Goal: Book appointment/travel/reservation

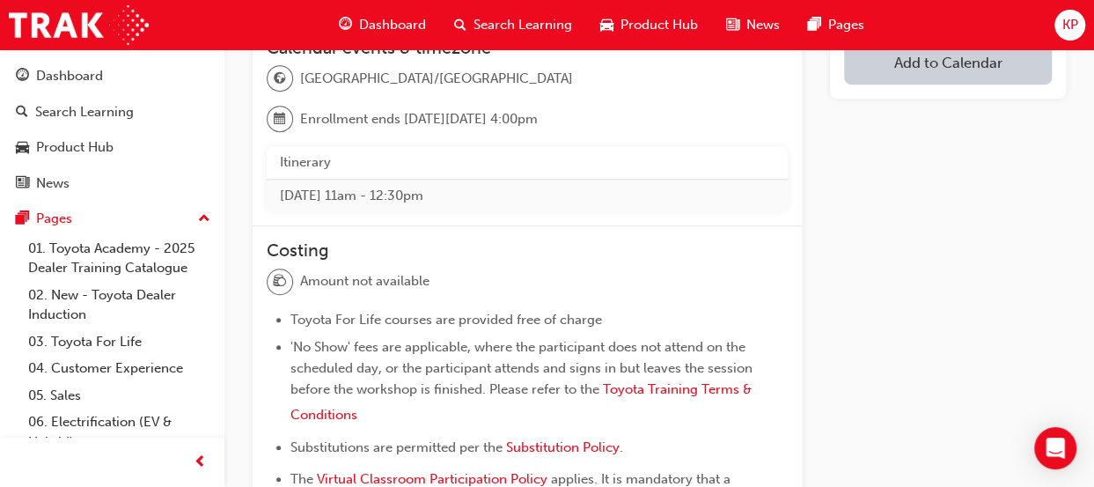
scroll to position [847, 0]
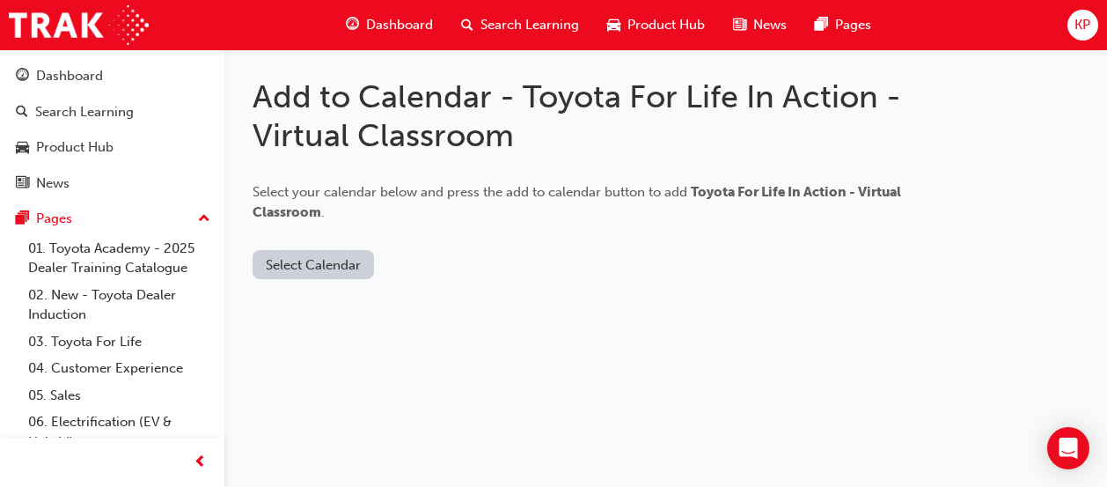
click at [357, 266] on button "Select Calendar" at bounding box center [313, 264] width 121 height 29
click at [603, 285] on div "Add to Calendar - Toyota For Life In Action - Virtual Classroom Select your cal…" at bounding box center [665, 192] width 883 height 286
click at [297, 259] on button "Select Calendar" at bounding box center [313, 264] width 121 height 29
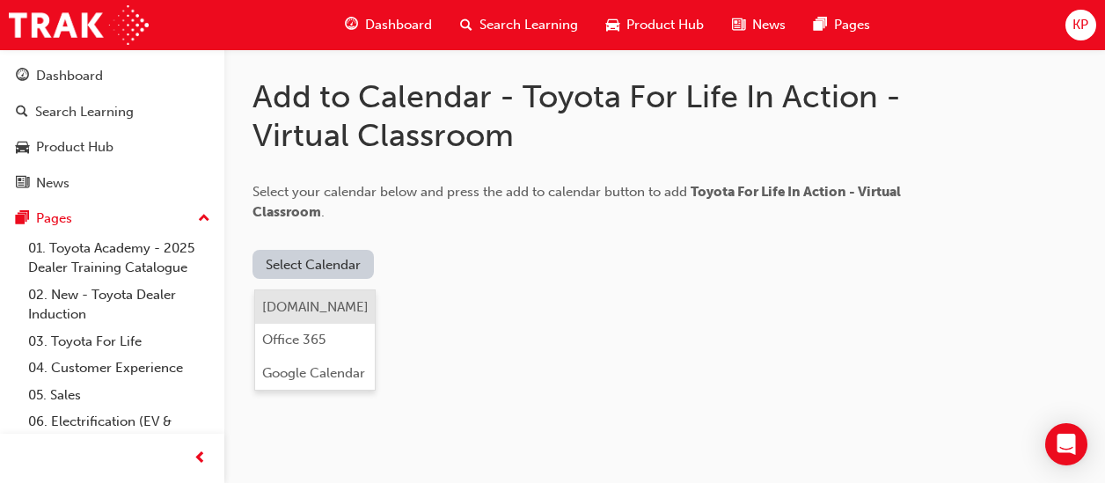
click at [349, 316] on button "[DOMAIN_NAME]" at bounding box center [315, 306] width 120 height 33
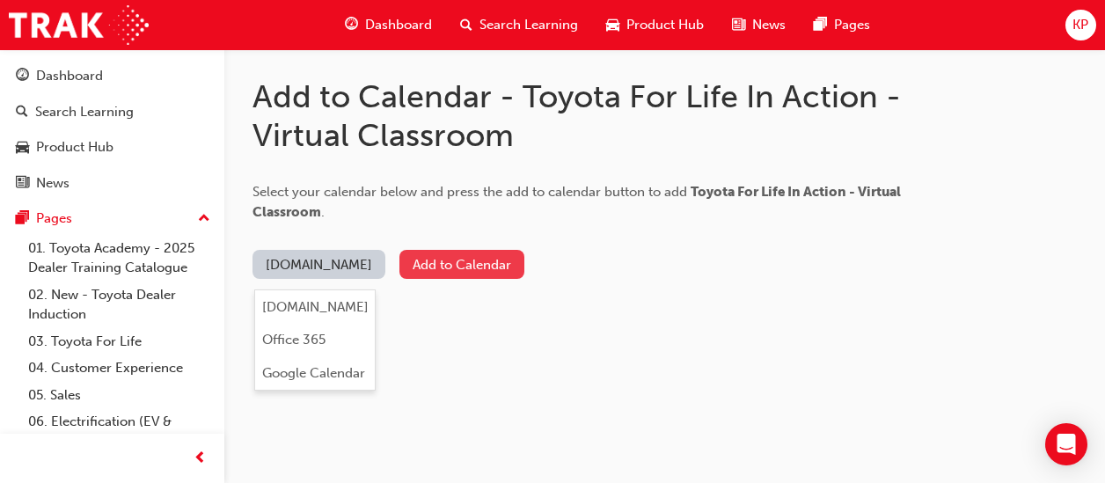
click at [469, 265] on button "Add to Calendar" at bounding box center [462, 264] width 125 height 29
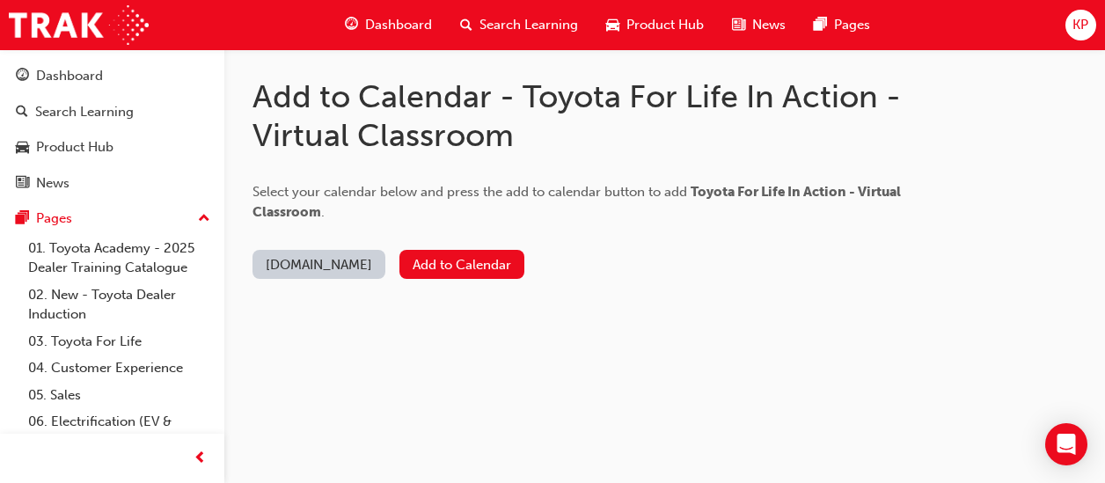
click at [307, 267] on button "Outlook.com" at bounding box center [319, 264] width 133 height 29
click at [482, 205] on div "Select your calendar below and press the add to calendar button to add Toyota F…" at bounding box center [605, 188] width 704 height 68
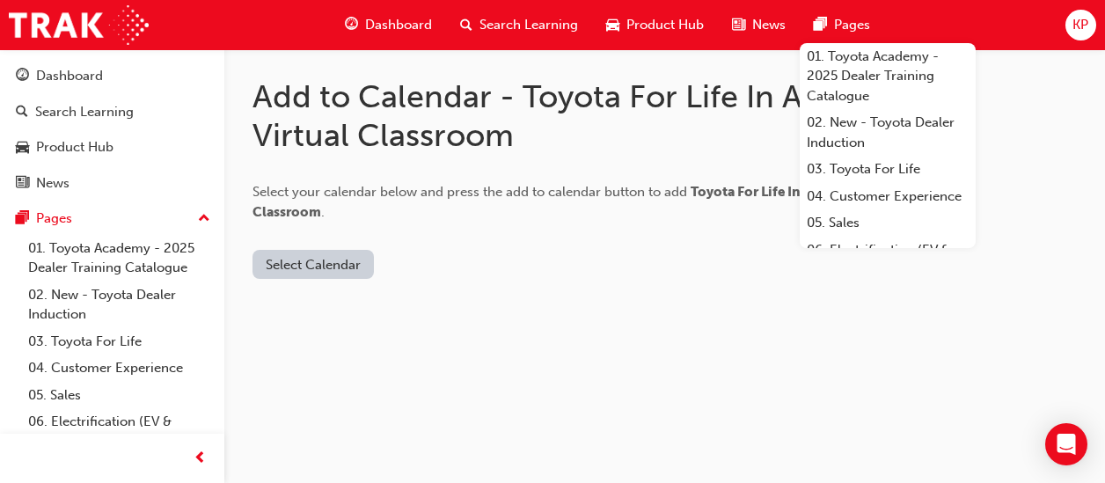
click at [310, 264] on button "Select Calendar" at bounding box center [313, 264] width 121 height 29
click at [334, 368] on div "Google Calendar" at bounding box center [313, 373] width 103 height 20
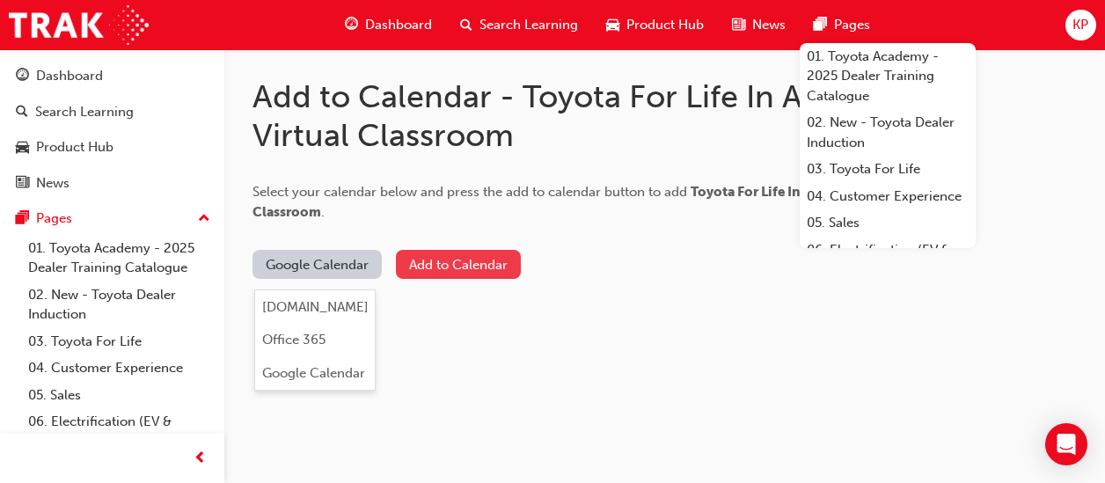
click at [508, 262] on button "Add to Calendar" at bounding box center [458, 264] width 125 height 29
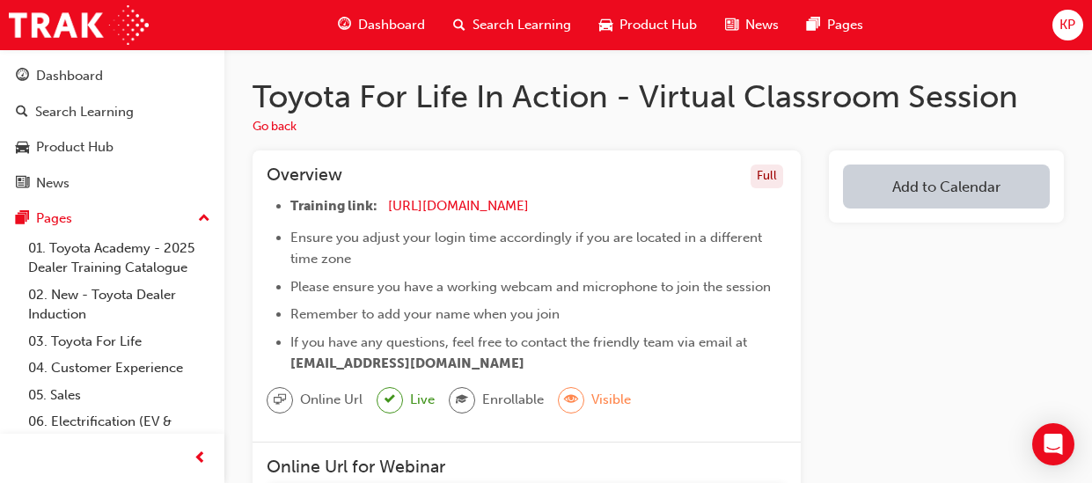
scroll to position [847, 0]
